Goal: Book appointment/travel/reservation

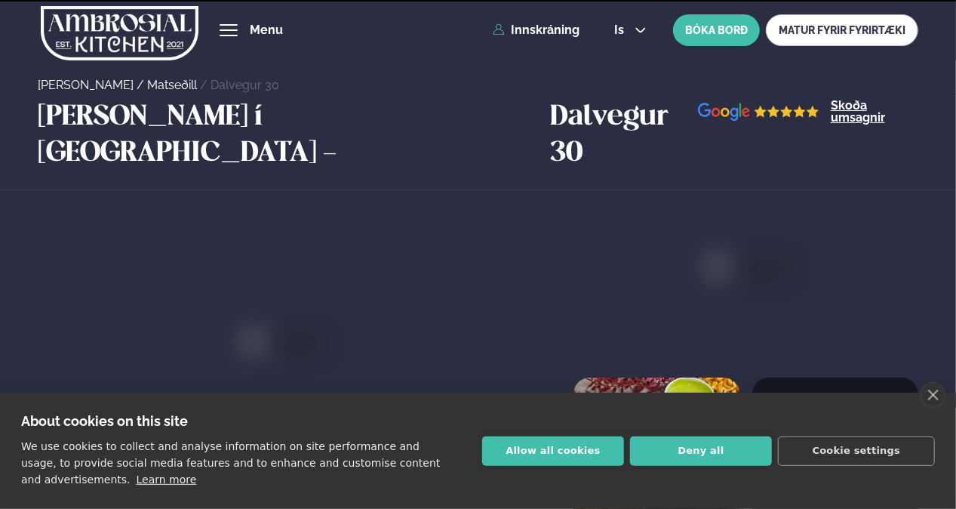
click at [709, 455] on button "Deny all" at bounding box center [701, 450] width 142 height 29
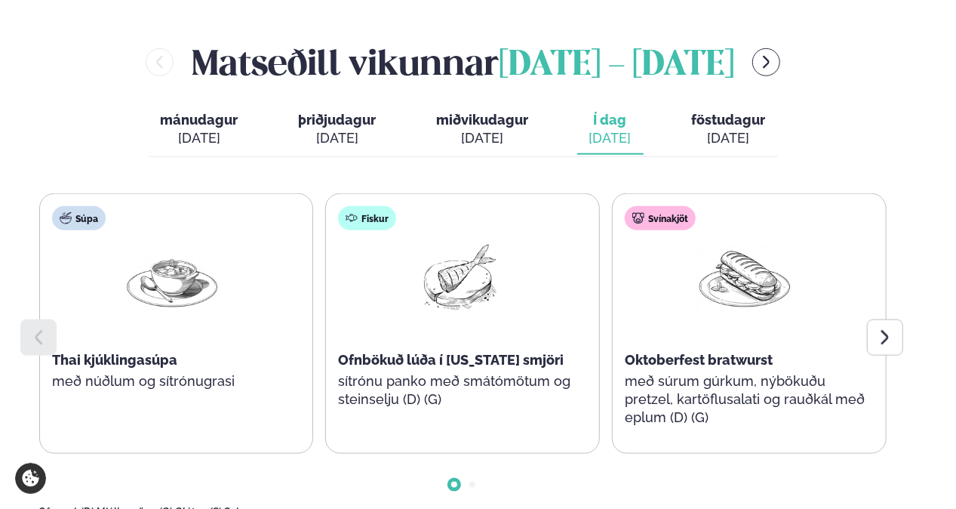
scroll to position [679, 0]
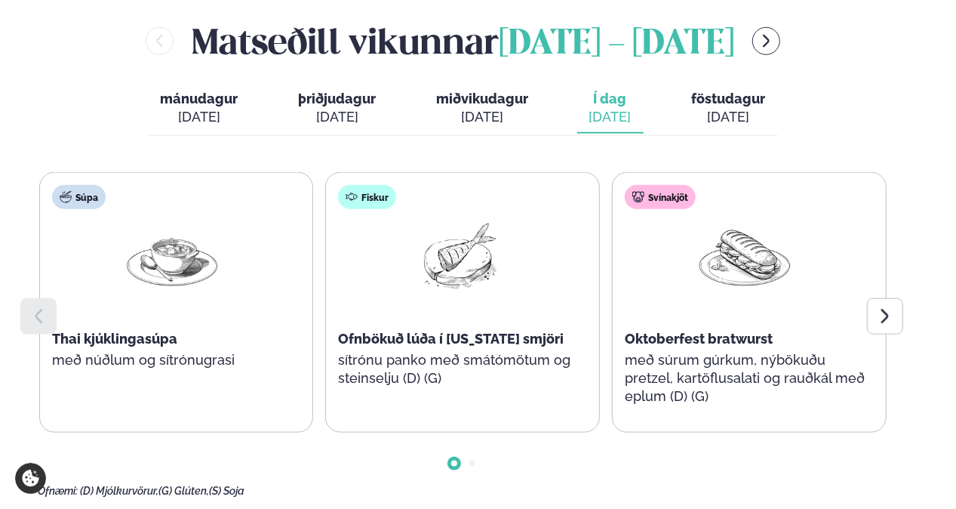
click at [878, 307] on icon at bounding box center [885, 316] width 18 height 18
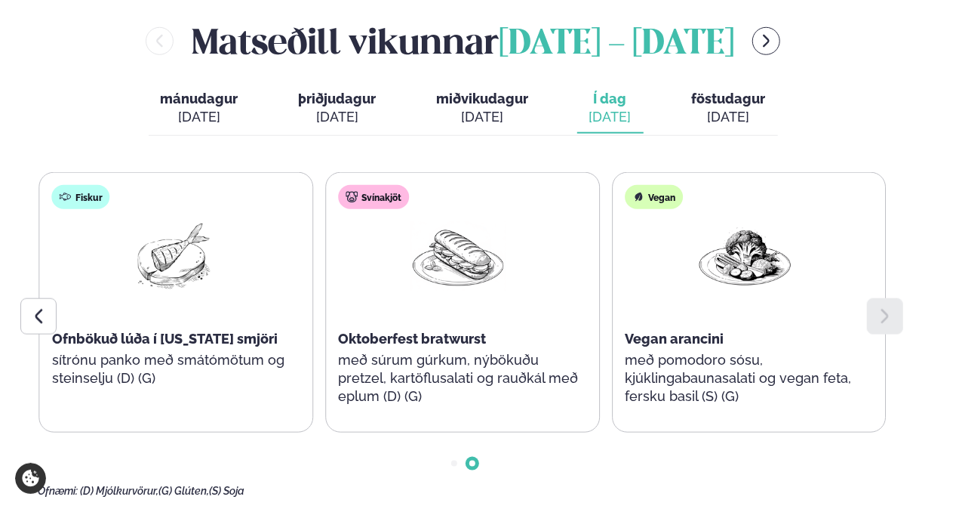
click at [32, 307] on icon at bounding box center [38, 316] width 18 height 18
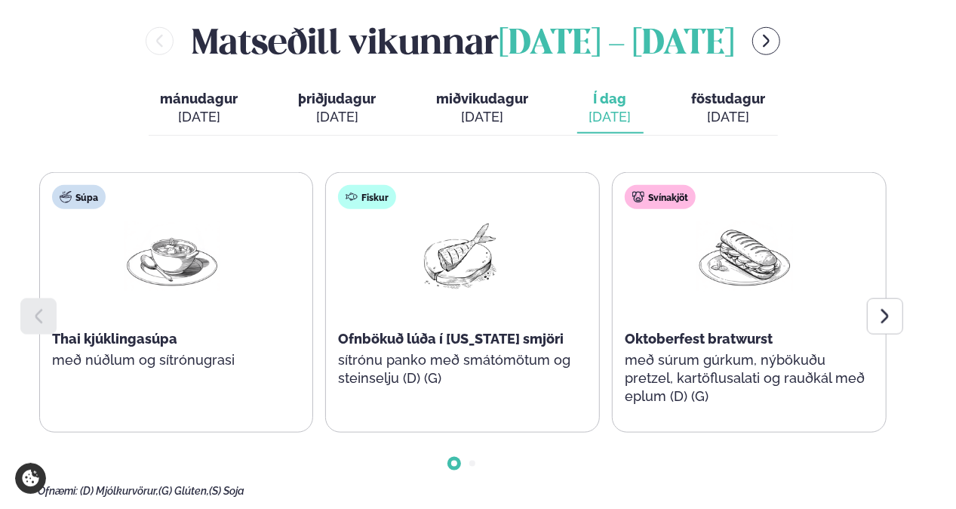
click at [871, 298] on div at bounding box center [885, 316] width 36 height 36
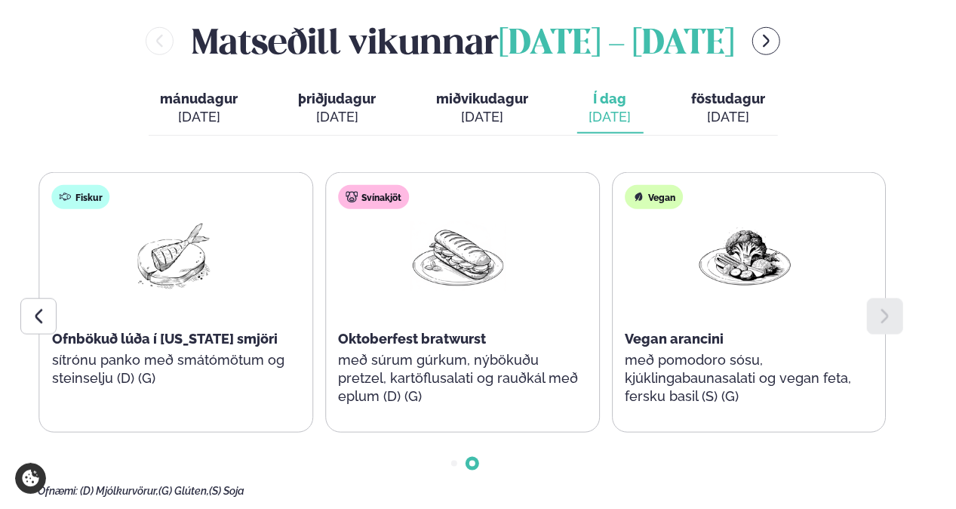
click at [32, 307] on icon at bounding box center [38, 316] width 18 height 18
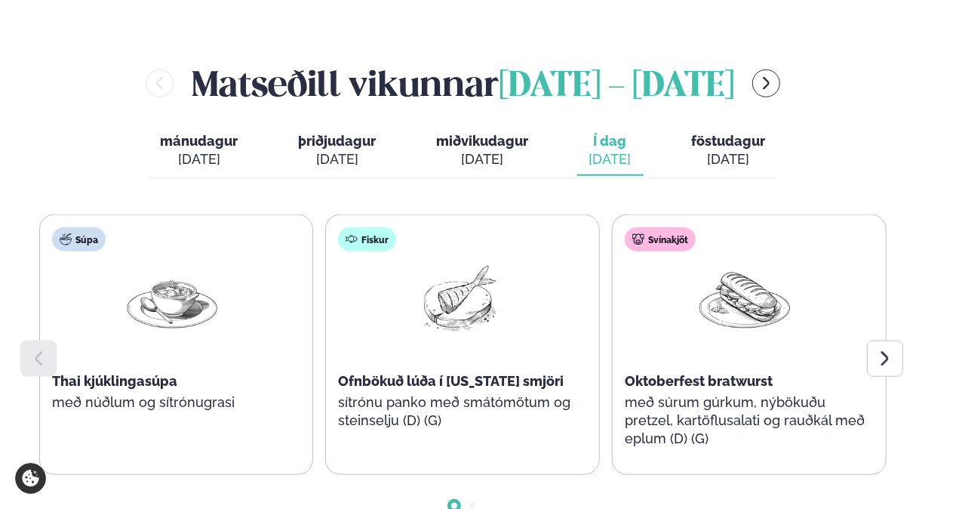
scroll to position [604, 0]
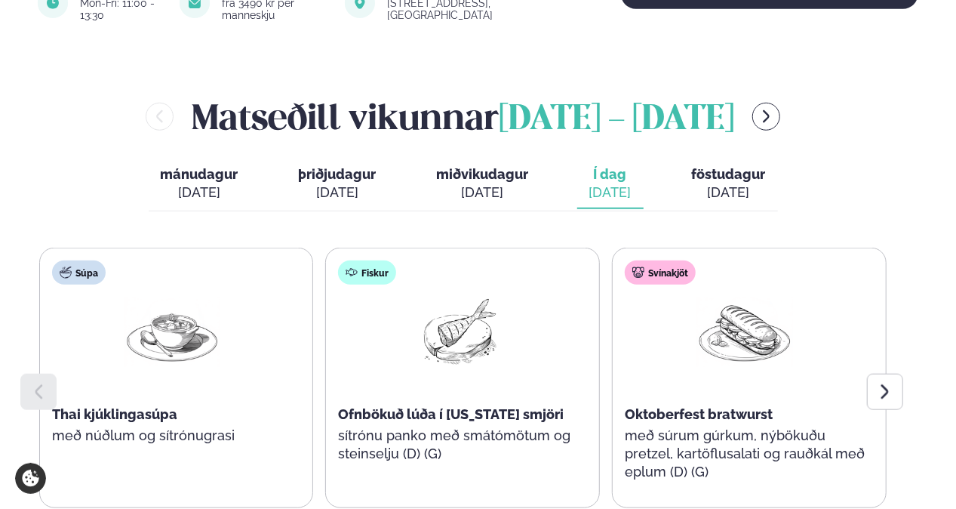
click at [736, 183] on div "[DATE]" at bounding box center [729, 192] width 74 height 18
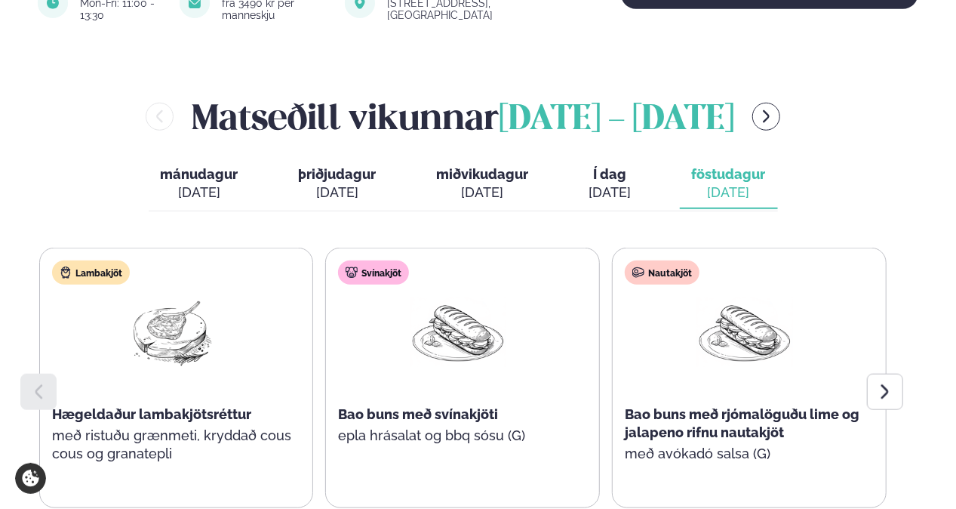
click at [878, 383] on icon at bounding box center [885, 392] width 18 height 18
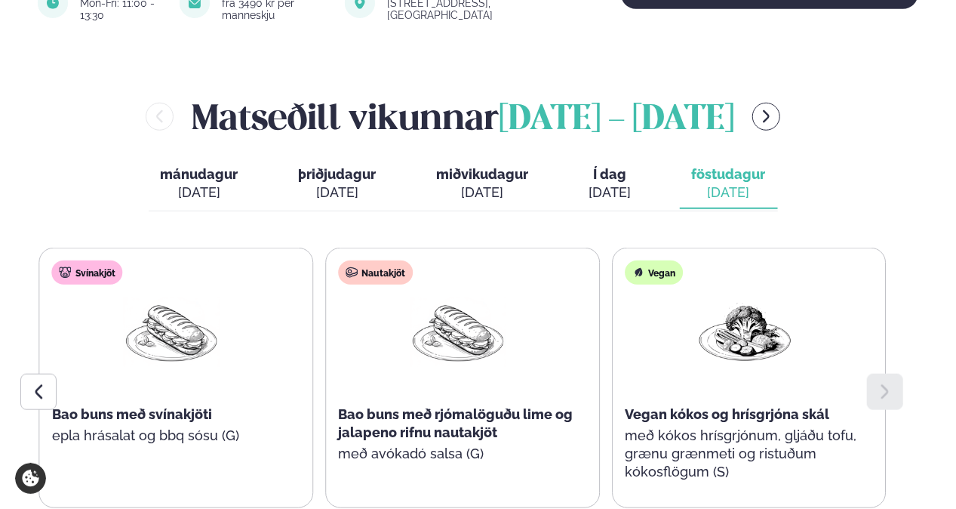
click at [42, 383] on icon at bounding box center [38, 392] width 18 height 18
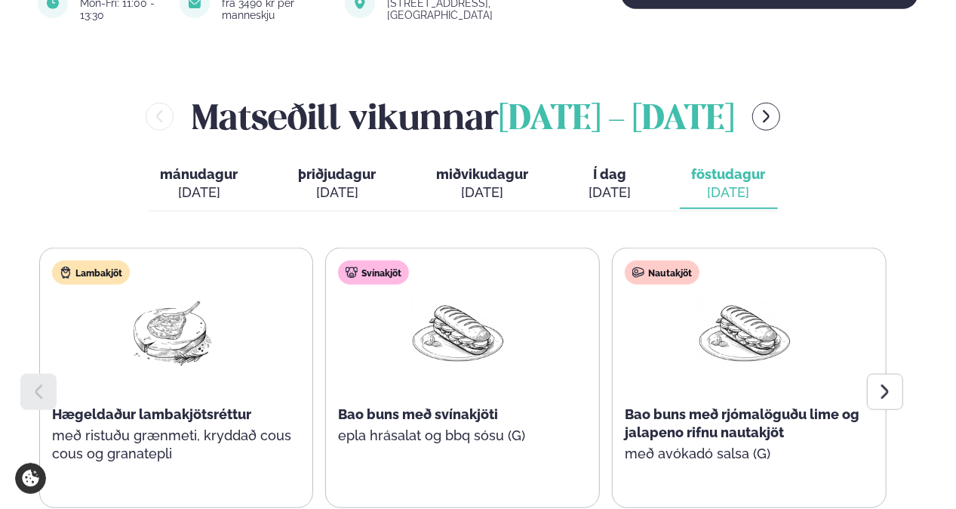
click at [620, 183] on div "[DATE]" at bounding box center [610, 192] width 42 height 18
